Goal: Information Seeking & Learning: Learn about a topic

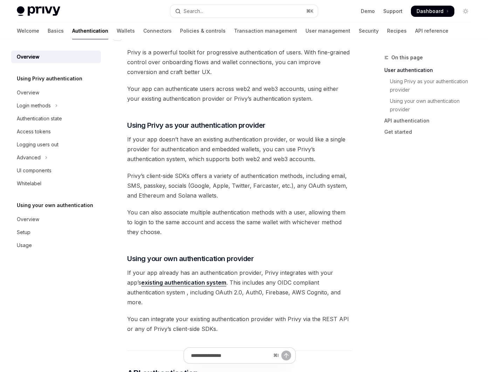
scroll to position [169, 0]
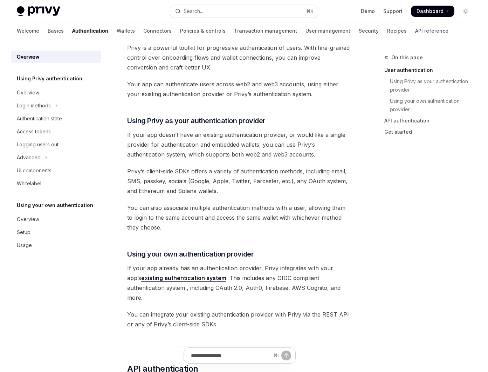
click at [216, 277] on span "If your app already has an authentication provider, Privy integrates with your …" at bounding box center [239, 282] width 225 height 39
drag, startPoint x: 213, startPoint y: 278, endPoint x: 357, endPoint y: 275, distance: 143.4
click at [357, 275] on div "On this page User authentication Using Privy as your authentication provider Us…" at bounding box center [244, 314] width 466 height 886
click at [144, 290] on span "If your app already has an authentication provider, Privy integrates with your …" at bounding box center [239, 282] width 225 height 39
drag, startPoint x: 145, startPoint y: 289, endPoint x: 215, endPoint y: 278, distance: 70.0
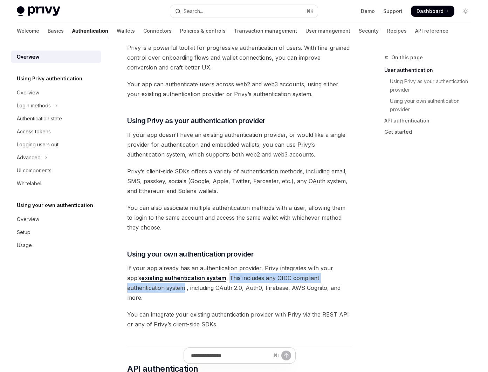
click at [215, 278] on span "If your app already has an authentication provider, Privy integrates with your …" at bounding box center [239, 282] width 225 height 39
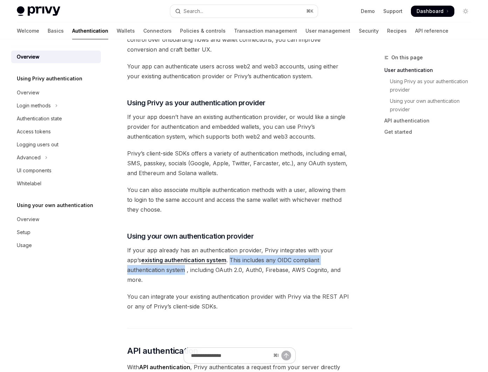
scroll to position [191, 0]
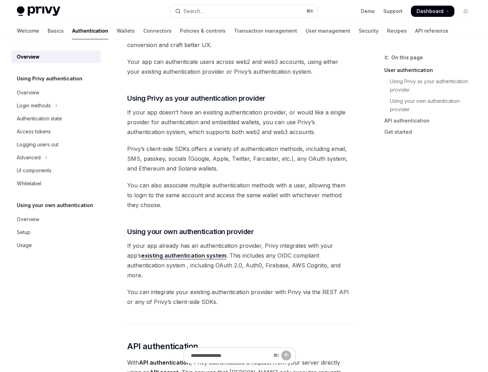
click at [201, 300] on div "Privy’s wallet system supports granular controls on who can access wallets and …" at bounding box center [239, 254] width 225 height 734
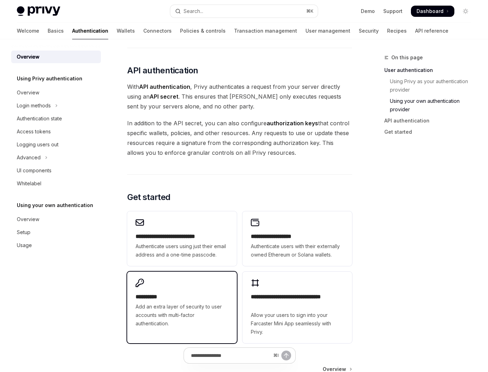
scroll to position [471, 0]
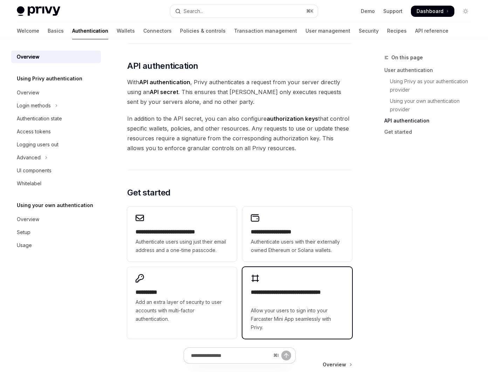
click at [312, 288] on h2 "**********" at bounding box center [297, 296] width 93 height 17
type textarea "*"
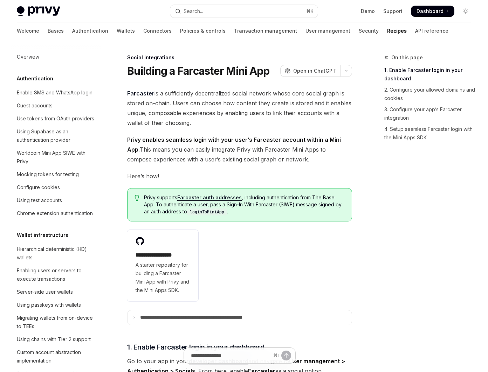
scroll to position [458, 0]
